Goal: Information Seeking & Learning: Learn about a topic

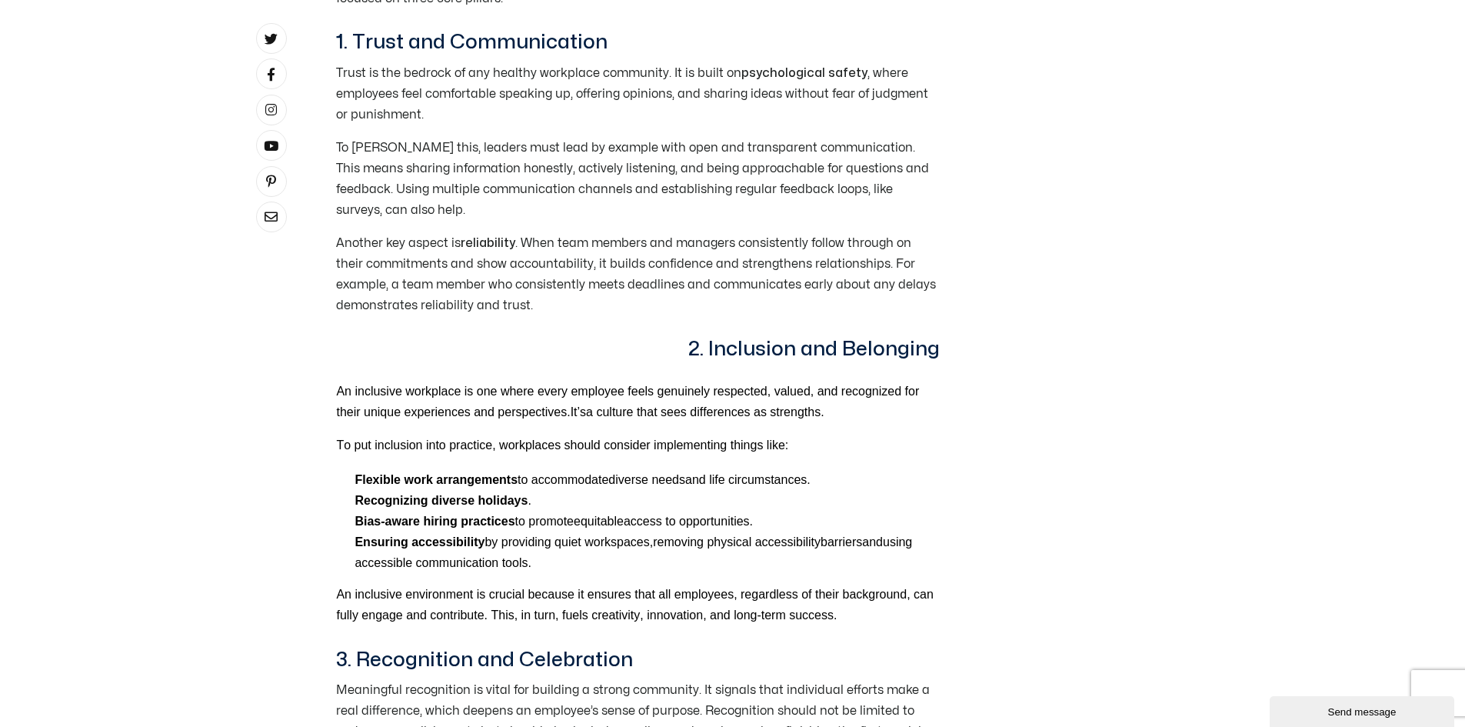
scroll to position [1538, 0]
click at [693, 338] on h3 "2. Inclusion and Belonging" at bounding box center [638, 351] width 604 height 26
click at [690, 338] on h3 "2. Inclusion and Belonging" at bounding box center [638, 351] width 604 height 26
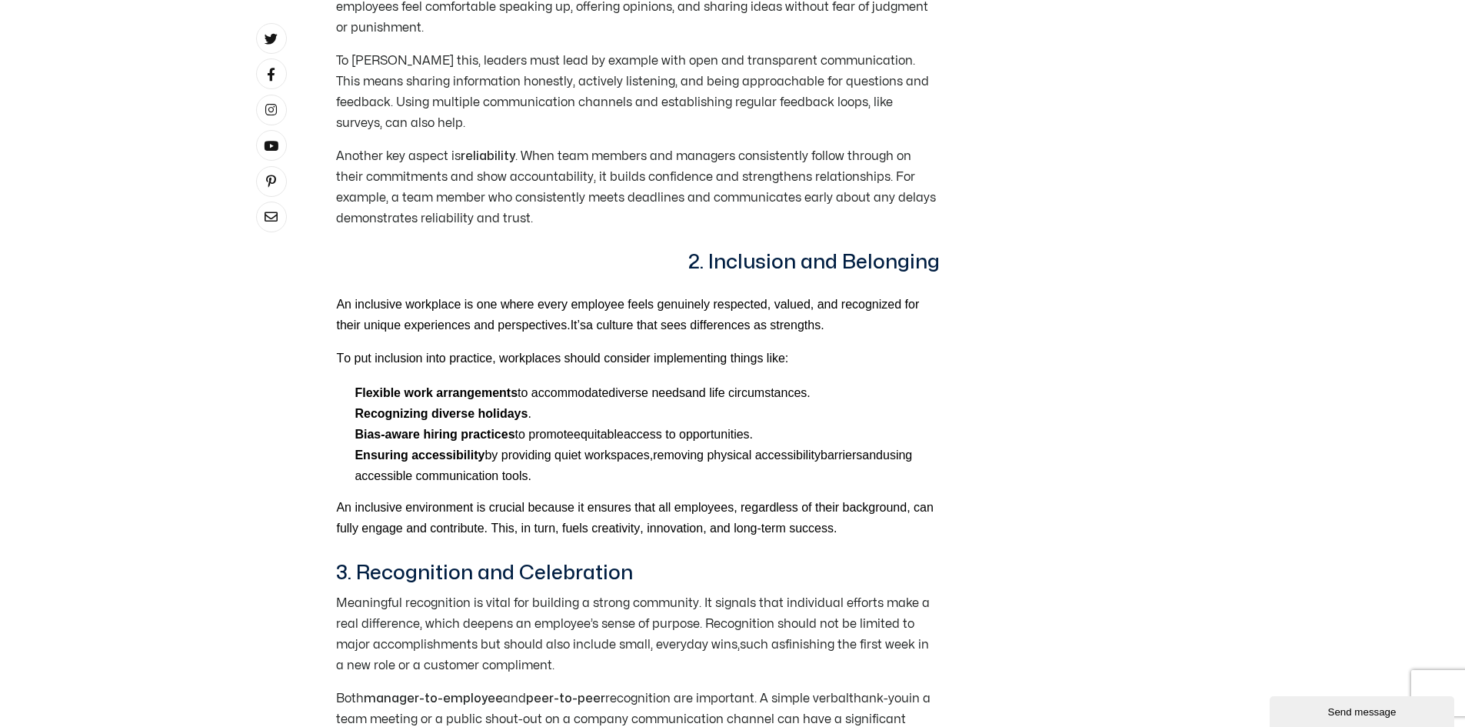
scroll to position [1615, 0]
